Goal: Information Seeking & Learning: Understand process/instructions

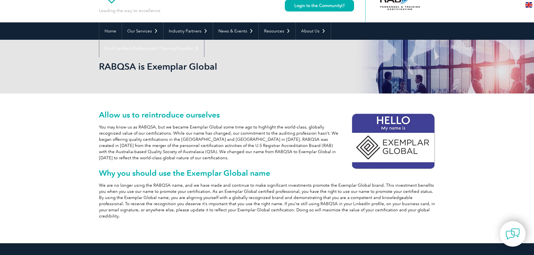
scroll to position [6, 0]
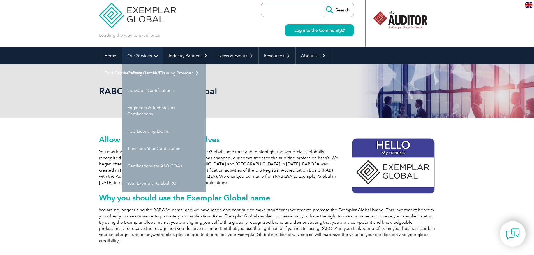
click at [156, 56] on link "Our Services" at bounding box center [142, 55] width 41 height 17
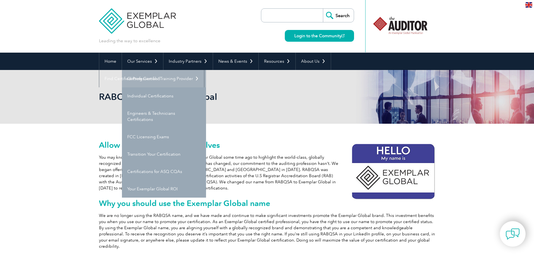
click at [153, 79] on link "Getting Certified" at bounding box center [164, 78] width 84 height 17
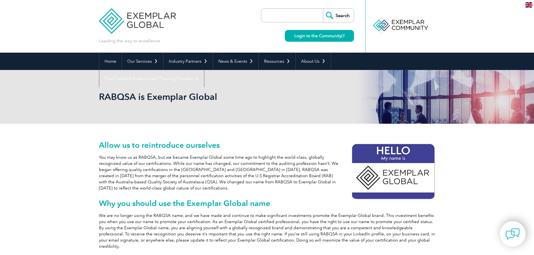
scroll to position [6, 0]
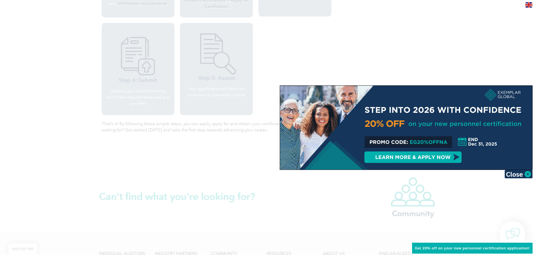
scroll to position [725, 0]
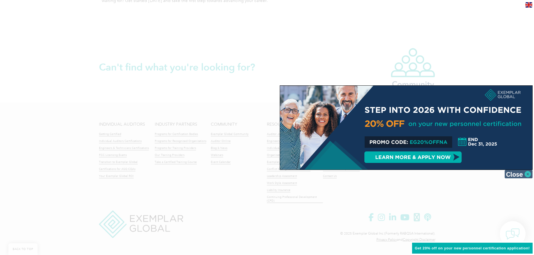
click at [529, 173] on img at bounding box center [518, 174] width 28 height 8
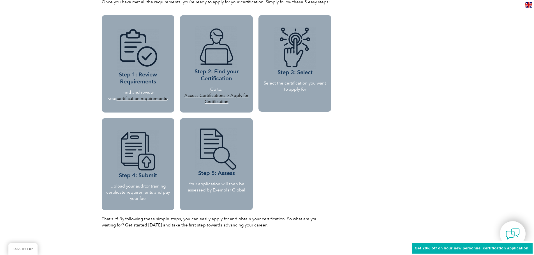
scroll to position [501, 0]
click at [135, 97] on link "certification requirements" at bounding box center [142, 98] width 50 height 5
